Goal: Go to known website: Access a specific website the user already knows

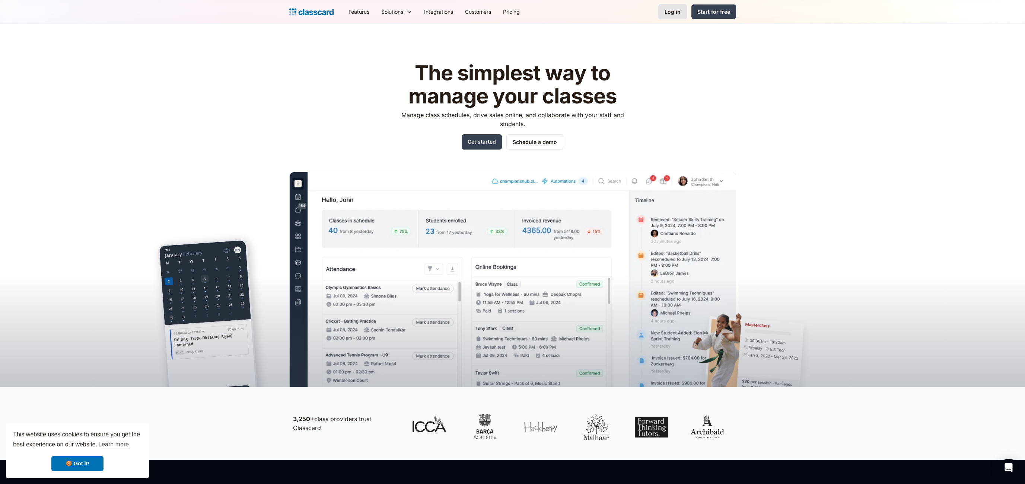
click at [672, 14] on div "Log in" at bounding box center [673, 12] width 16 height 8
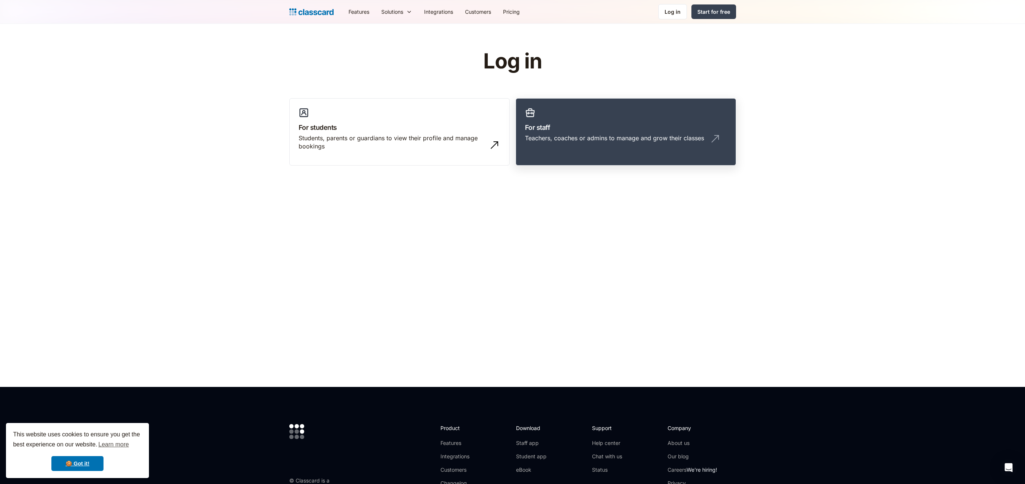
click at [636, 140] on div "Teachers, coaches or admins to manage and grow their classes" at bounding box center [614, 138] width 179 height 8
